Goal: Find specific page/section: Find specific page/section

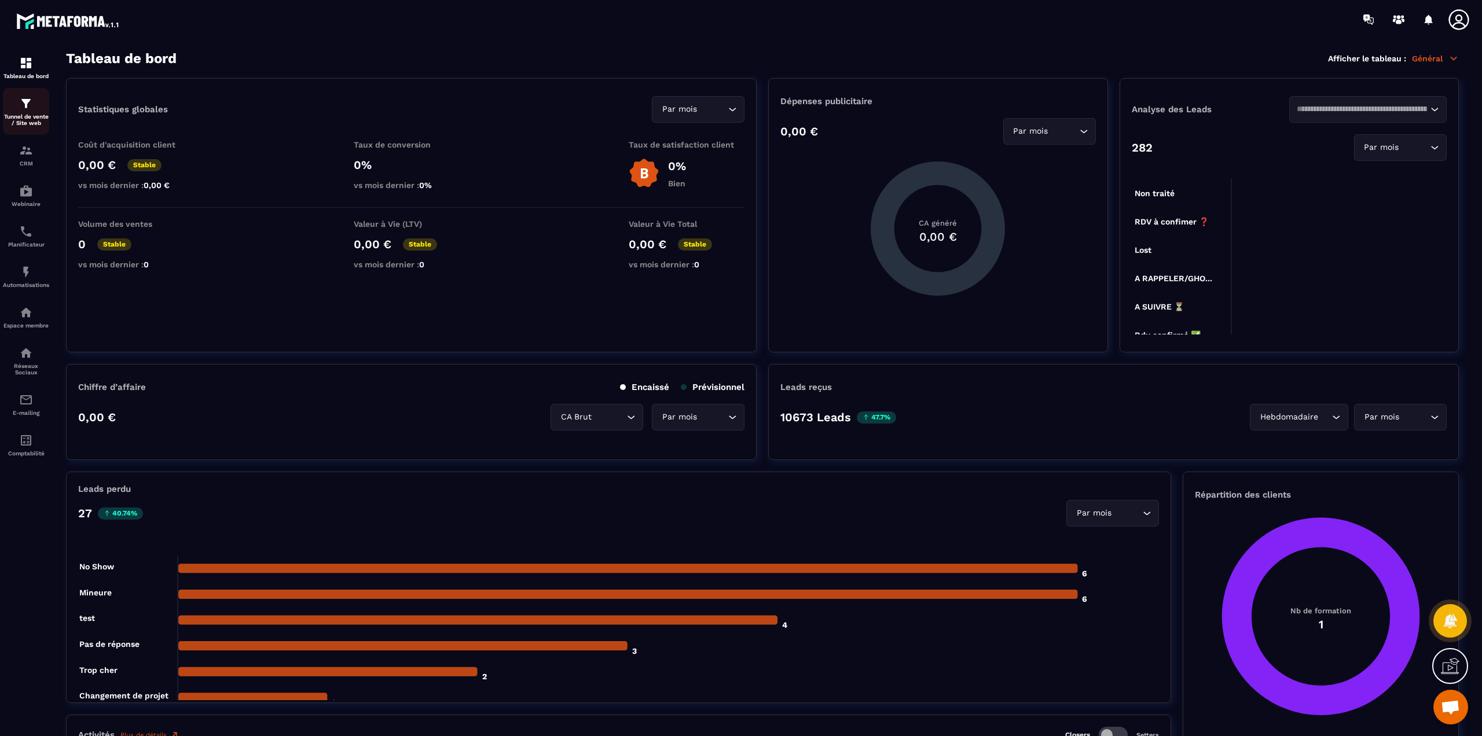
click at [19, 117] on p "Tunnel de vente / Site web" at bounding box center [26, 119] width 46 height 13
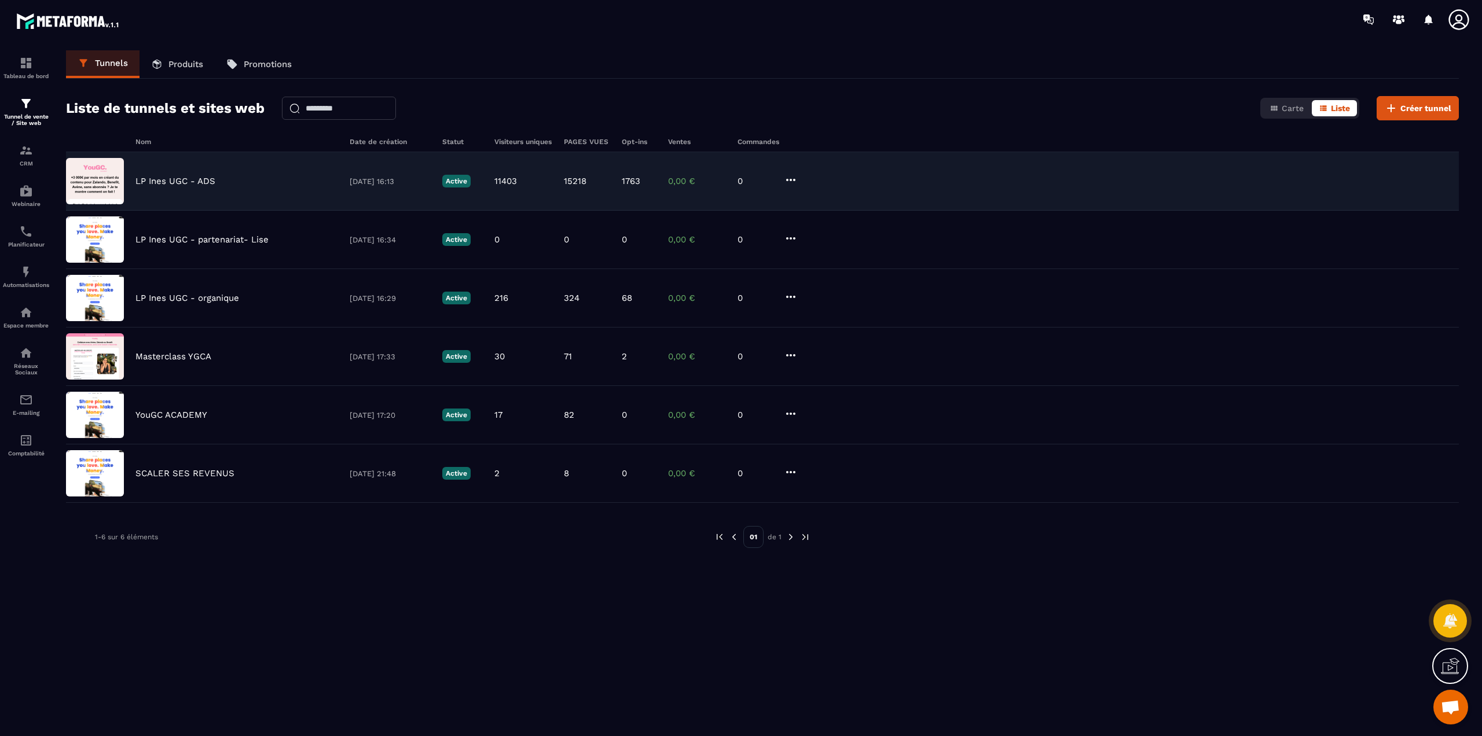
click at [165, 185] on p "LP Ines UGC - ADS" at bounding box center [175, 181] width 80 height 10
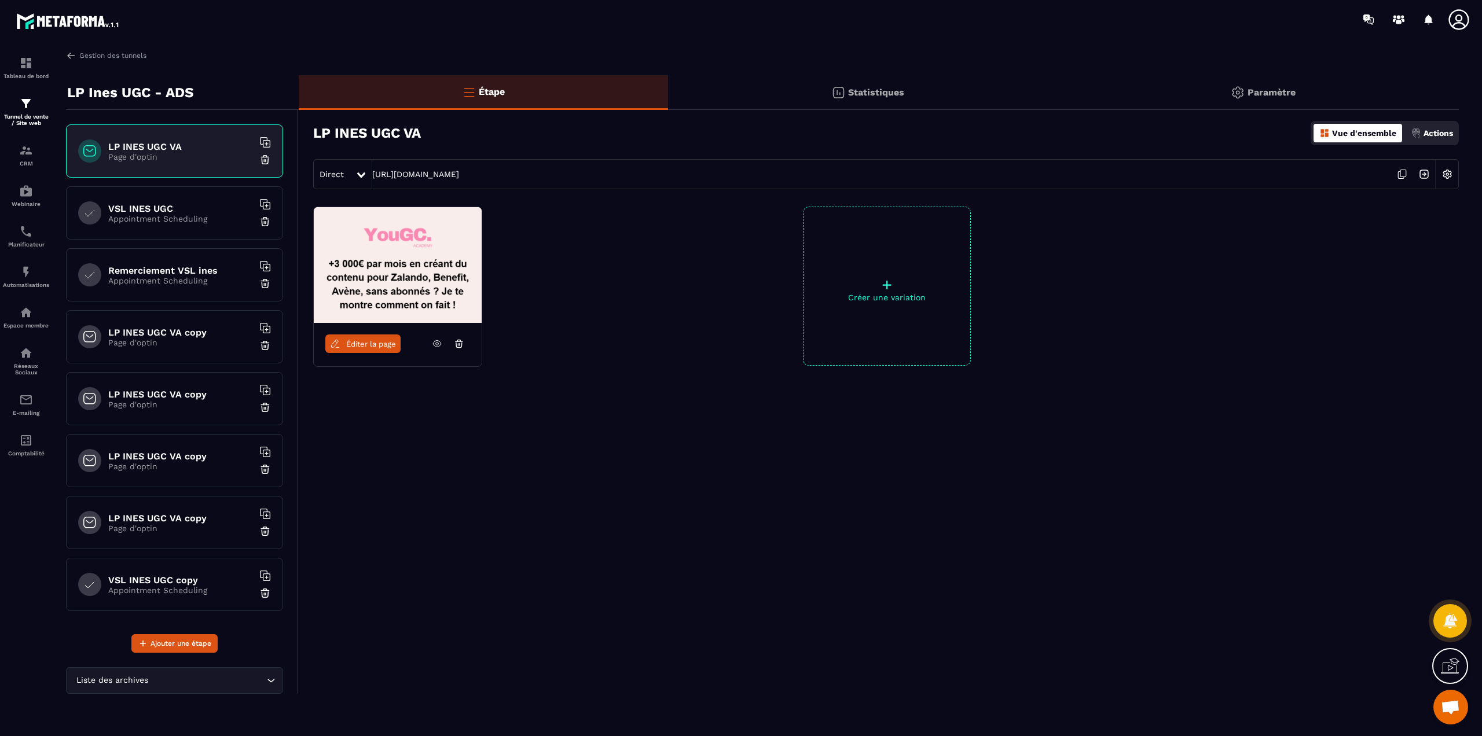
click at [178, 221] on p "Appointment Scheduling" at bounding box center [180, 218] width 145 height 9
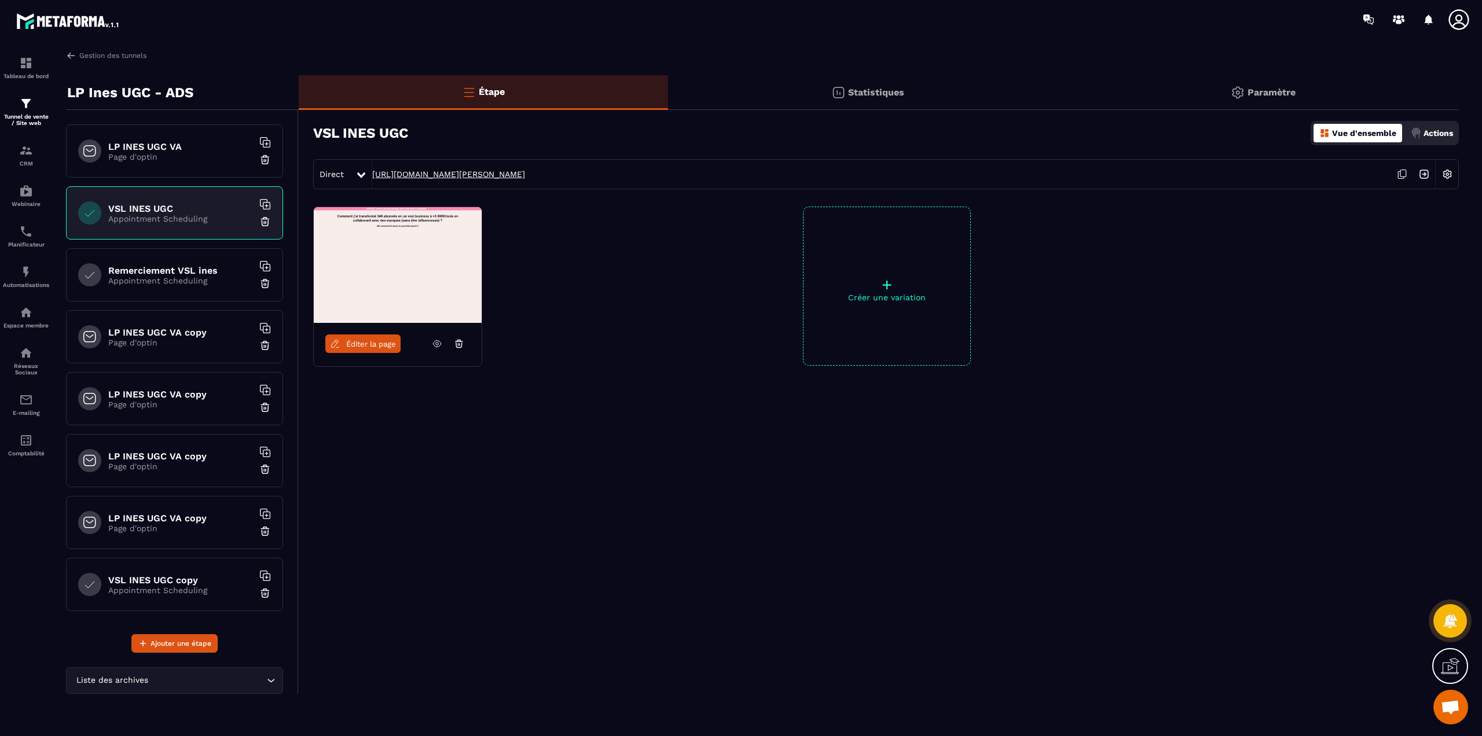
click at [445, 172] on link "[URL][DOMAIN_NAME][PERSON_NAME]" at bounding box center [448, 174] width 153 height 9
click at [348, 344] on span "Éditer la page" at bounding box center [371, 344] width 50 height 9
